Goal: Navigation & Orientation: Find specific page/section

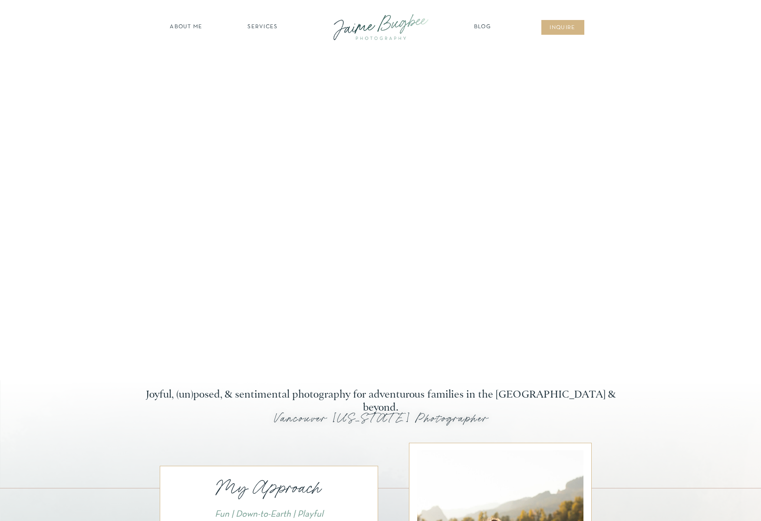
click at [269, 24] on nav "SERVICES" at bounding box center [262, 27] width 49 height 9
click at [261, 103] on nav "FOR PHOTOGS" at bounding box center [263, 101] width 66 height 8
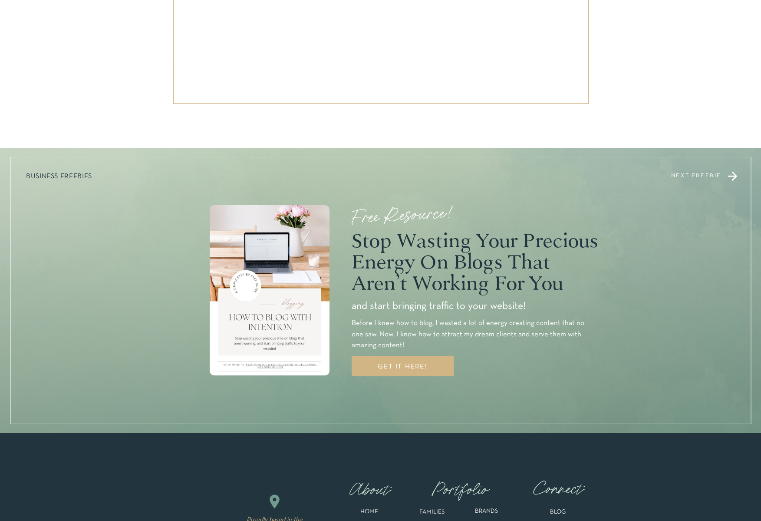
scroll to position [2657, 0]
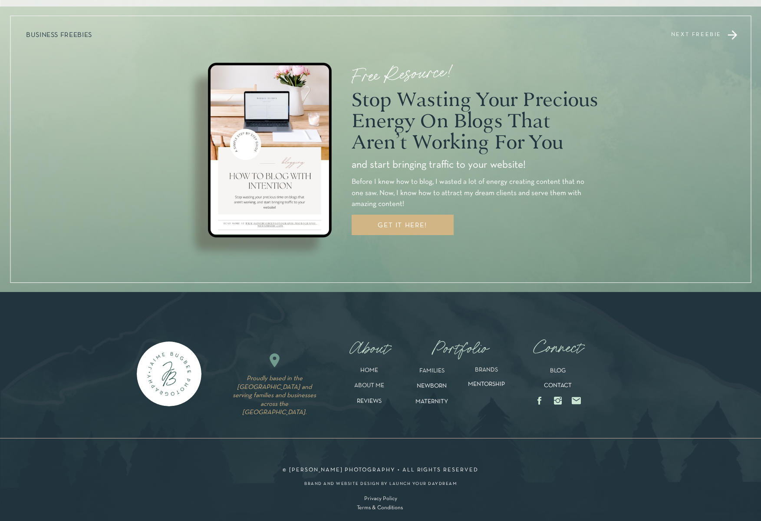
click at [414, 226] on div "GET IT HERE!" at bounding box center [403, 226] width 82 height 9
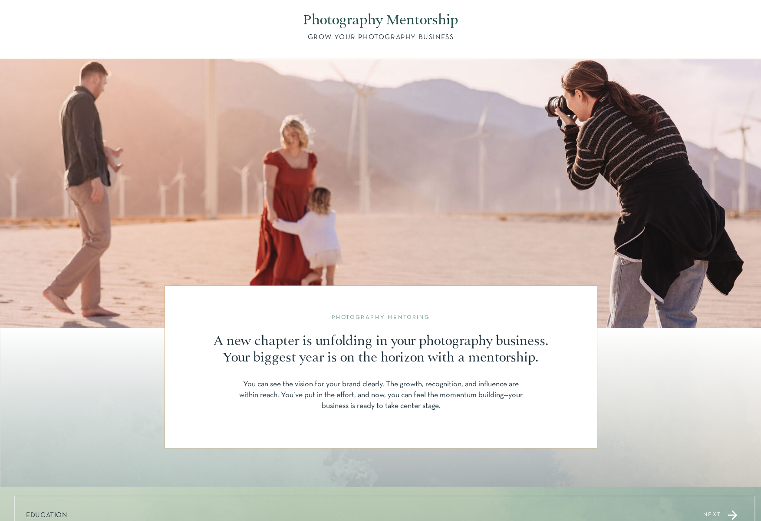
scroll to position [0, 0]
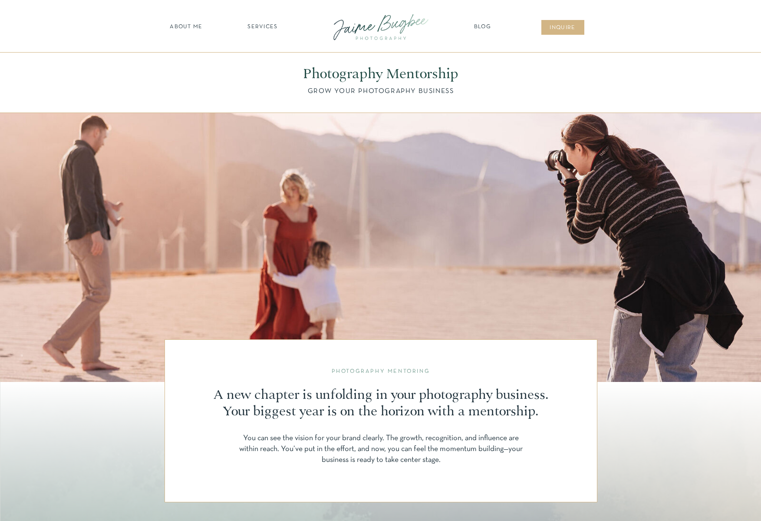
click at [176, 26] on nav "about ME" at bounding box center [187, 27] width 38 height 9
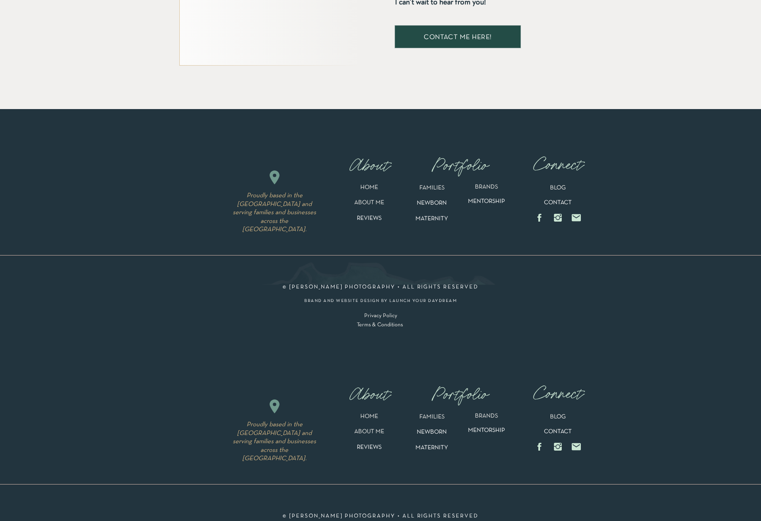
scroll to position [1767, 0]
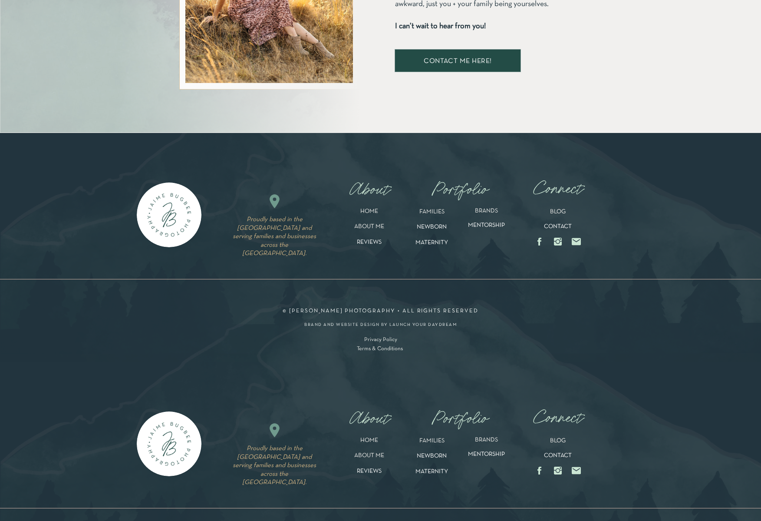
drag, startPoint x: 83, startPoint y: 299, endPoint x: 73, endPoint y: 308, distance: 12.9
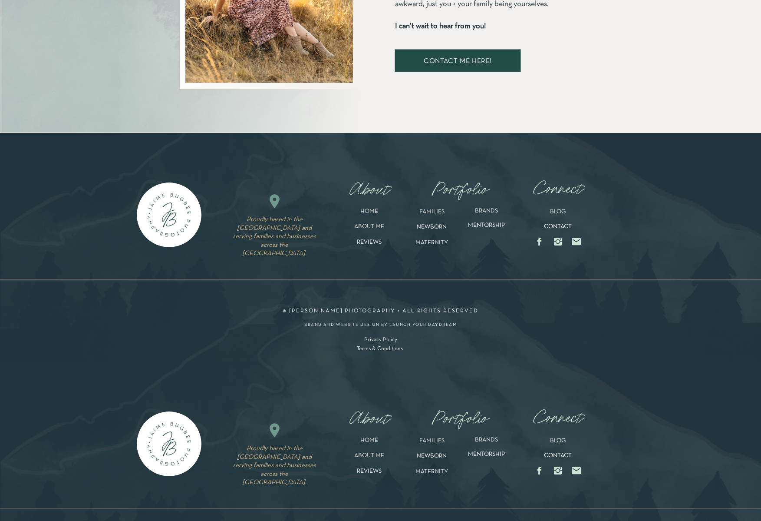
drag, startPoint x: 60, startPoint y: 323, endPoint x: 65, endPoint y: 339, distance: 17.2
drag, startPoint x: 58, startPoint y: 420, endPoint x: 57, endPoint y: 495, distance: 74.7
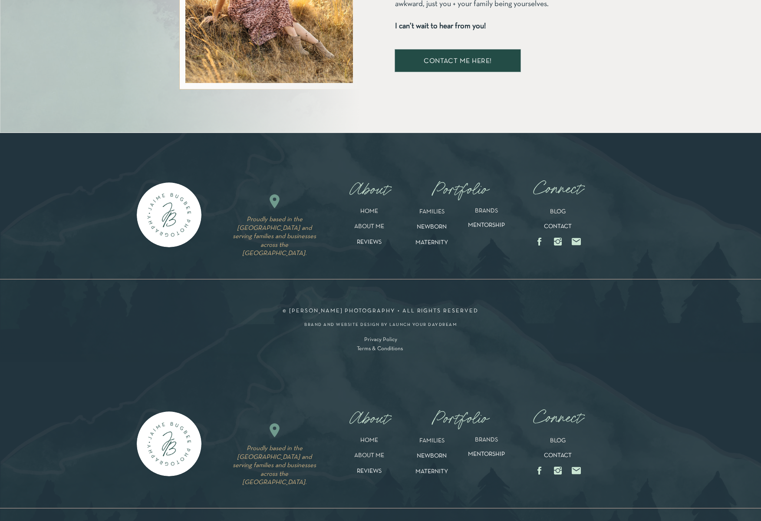
drag, startPoint x: 156, startPoint y: 398, endPoint x: 172, endPoint y: 395, distance: 16.8
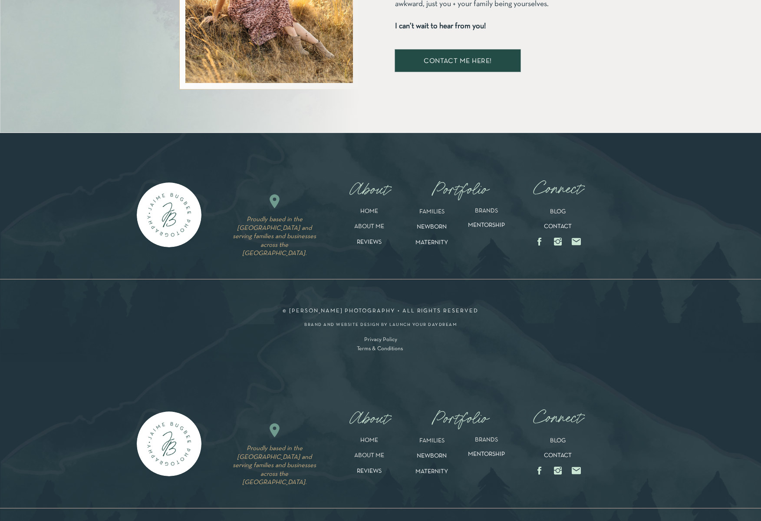
drag, startPoint x: 251, startPoint y: 395, endPoint x: 251, endPoint y: 400, distance: 4.8
drag, startPoint x: 218, startPoint y: 478, endPoint x: 312, endPoint y: 498, distance: 95.4
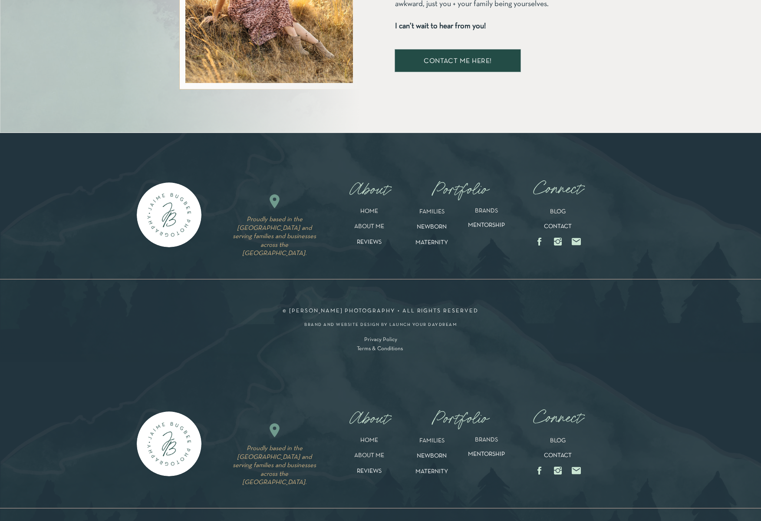
drag, startPoint x: 465, startPoint y: 492, endPoint x: 603, endPoint y: 494, distance: 138.2
drag, startPoint x: 732, startPoint y: 455, endPoint x: 712, endPoint y: 348, distance: 109.3
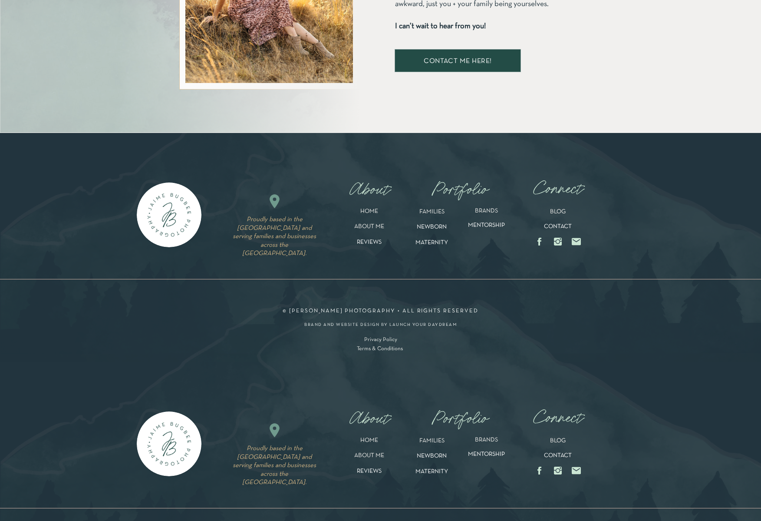
drag, startPoint x: 641, startPoint y: 222, endPoint x: 644, endPoint y: 183, distance: 38.8
click at [641, 221] on div at bounding box center [380, 388] width 761 height 693
drag, startPoint x: 645, startPoint y: 169, endPoint x: 492, endPoint y: 136, distance: 155.9
click at [642, 168] on div at bounding box center [380, 388] width 761 height 693
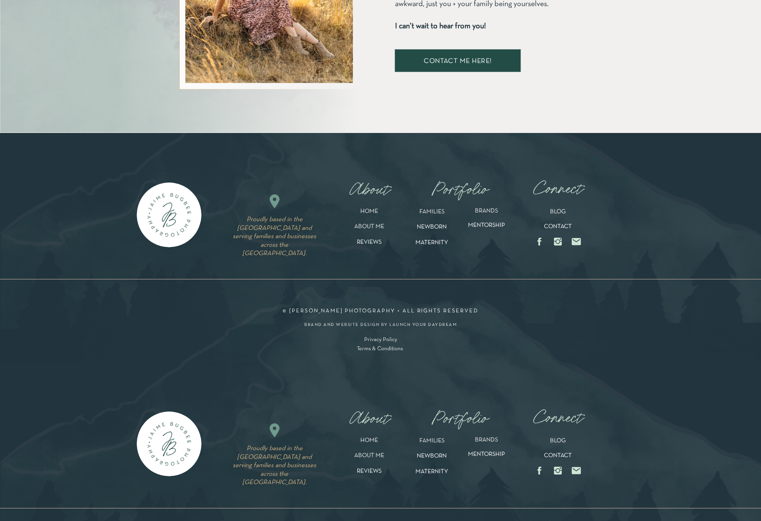
click at [185, 156] on div at bounding box center [380, 388] width 761 height 693
drag, startPoint x: 119, startPoint y: 186, endPoint x: 93, endPoint y: 225, distance: 46.7
click at [115, 191] on div at bounding box center [380, 388] width 761 height 693
click at [87, 242] on div at bounding box center [380, 388] width 761 height 693
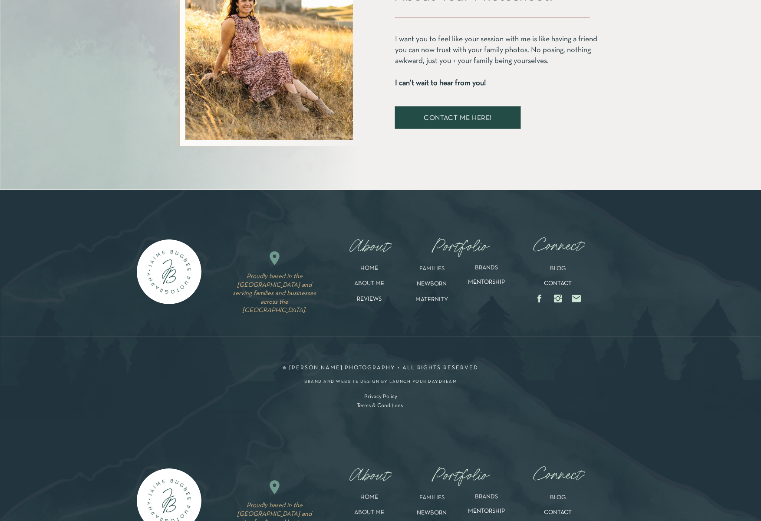
scroll to position [1837, 0]
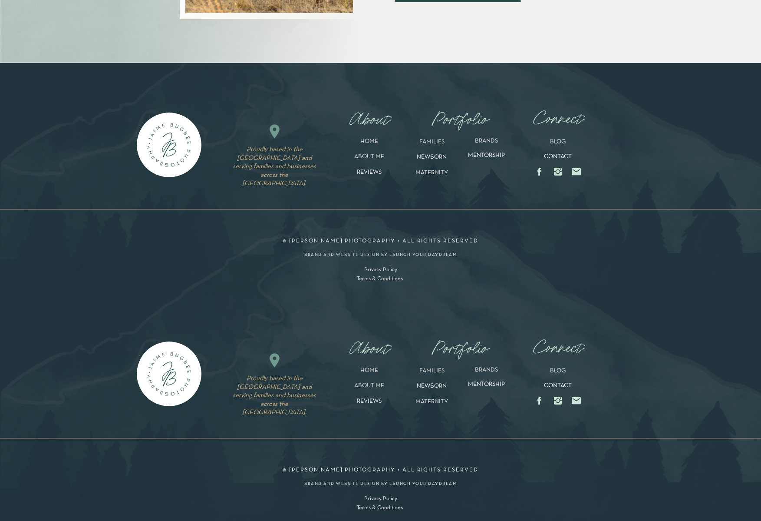
click at [560, 174] on icon at bounding box center [558, 172] width 8 height 8
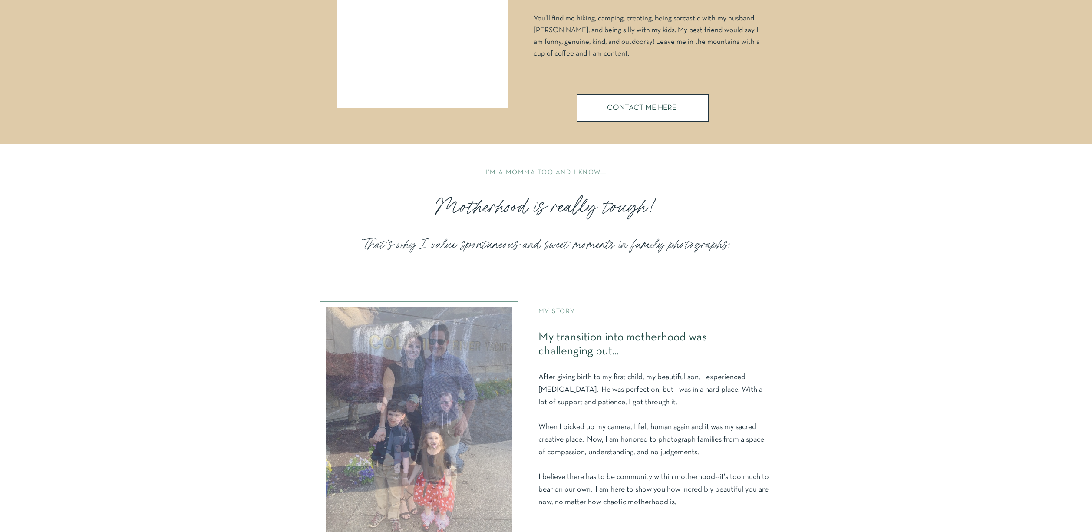
scroll to position [0, 0]
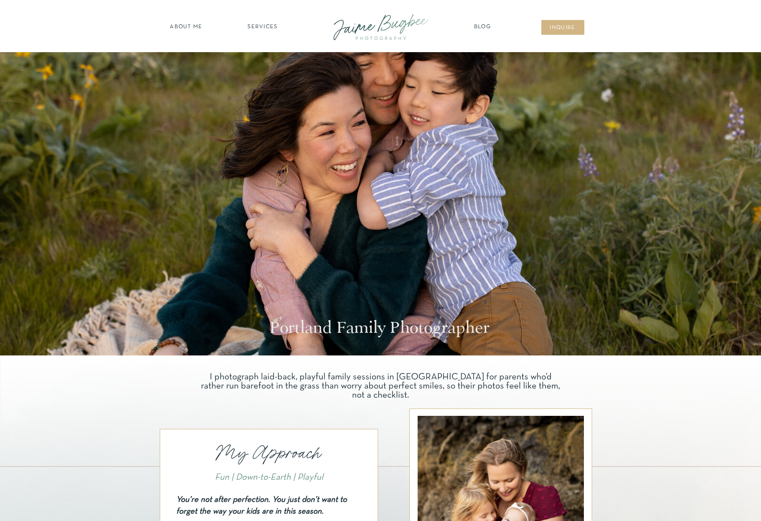
click at [393, 27] on div at bounding box center [381, 26] width 117 height 33
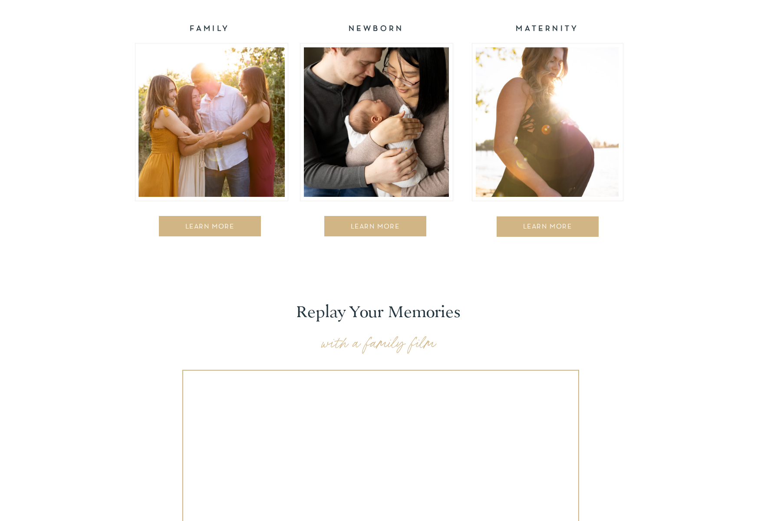
scroll to position [1409, 0]
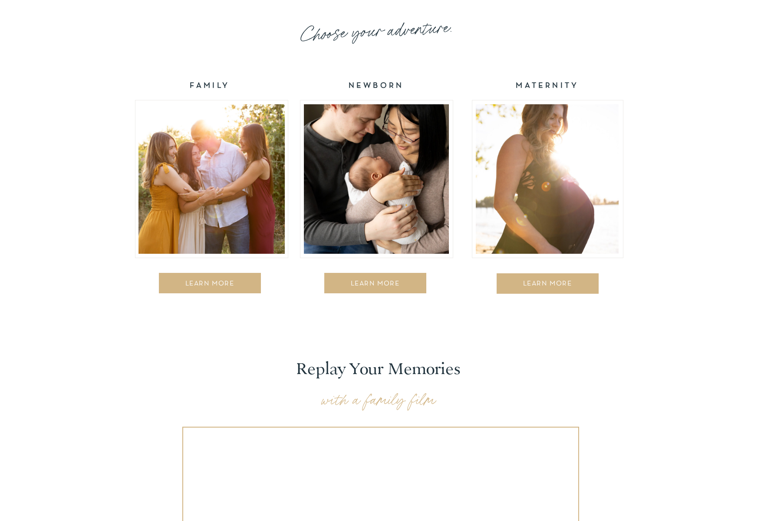
click at [225, 186] on div at bounding box center [212, 178] width 146 height 149
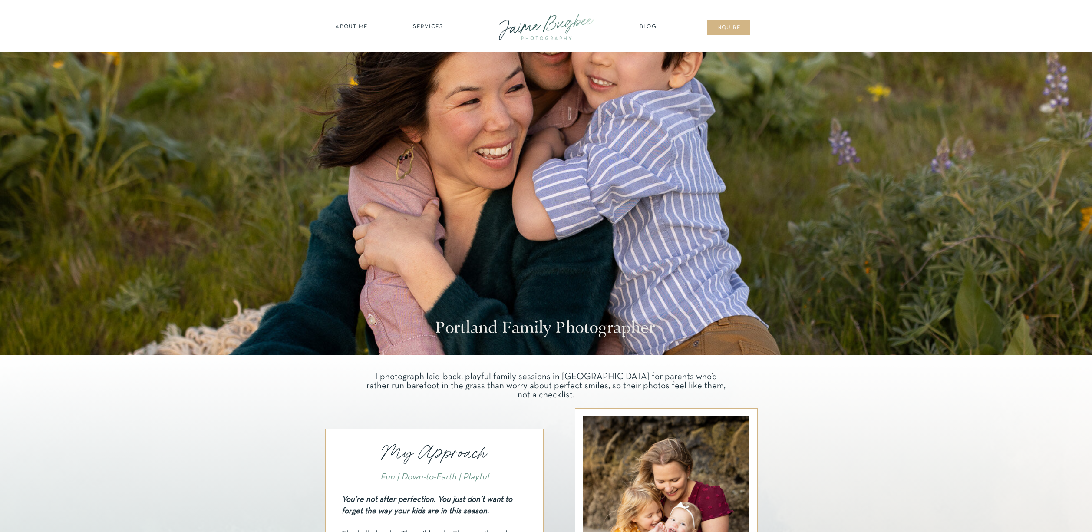
click at [557, 25] on div at bounding box center [546, 26] width 117 height 33
